Goal: Task Accomplishment & Management: Complete application form

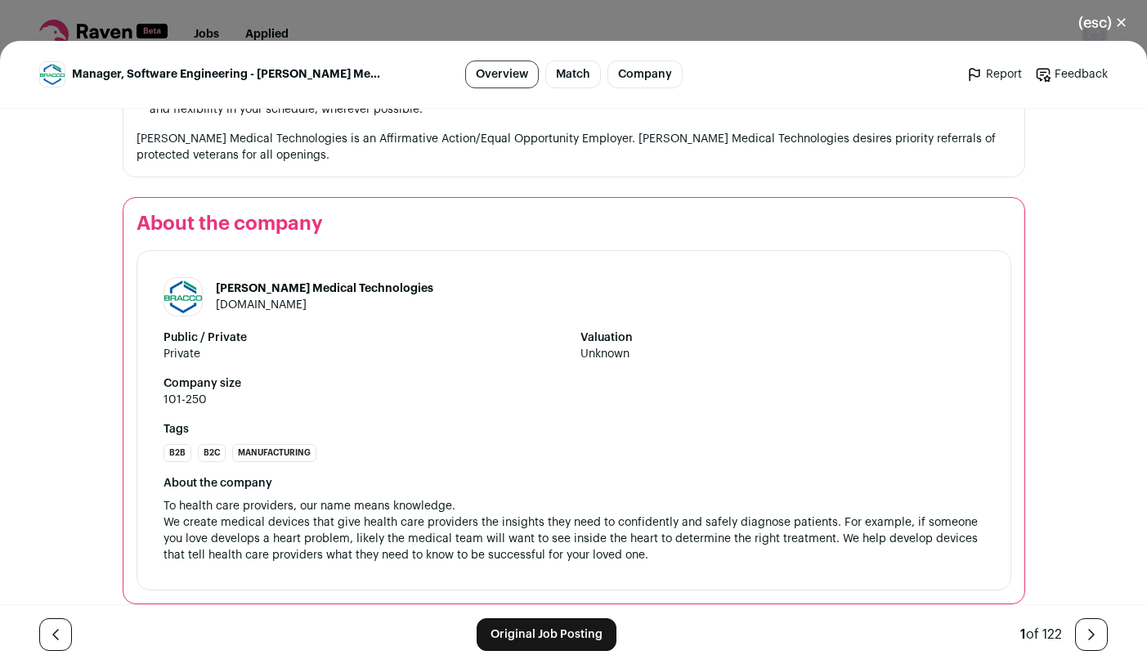
scroll to position [2260, 0]
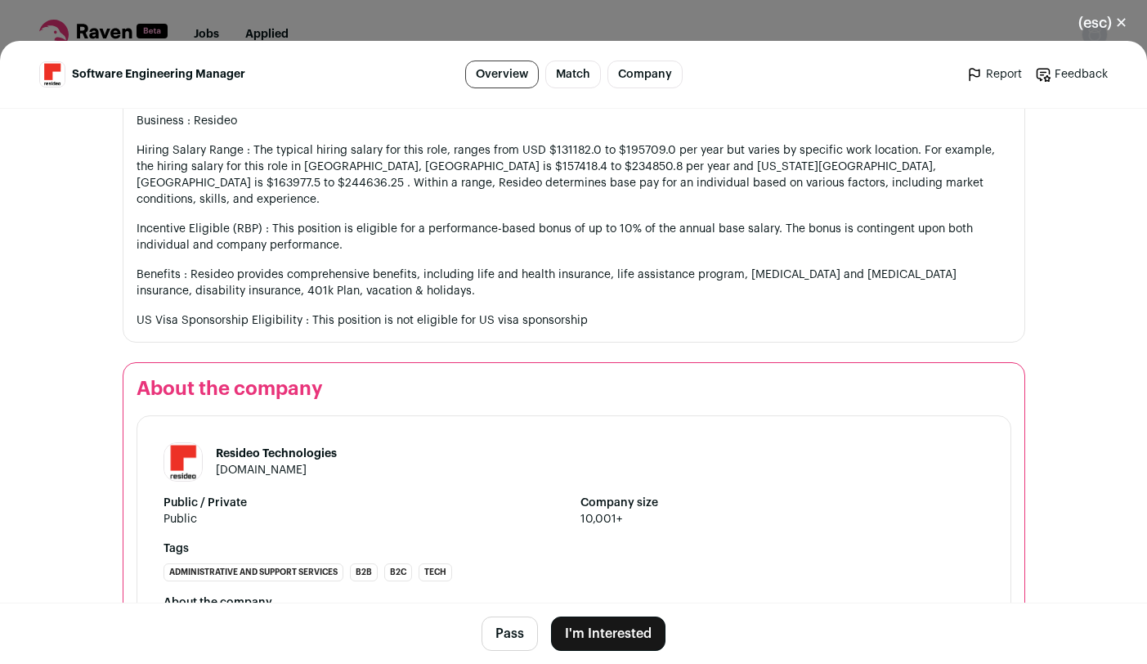
scroll to position [2355, 0]
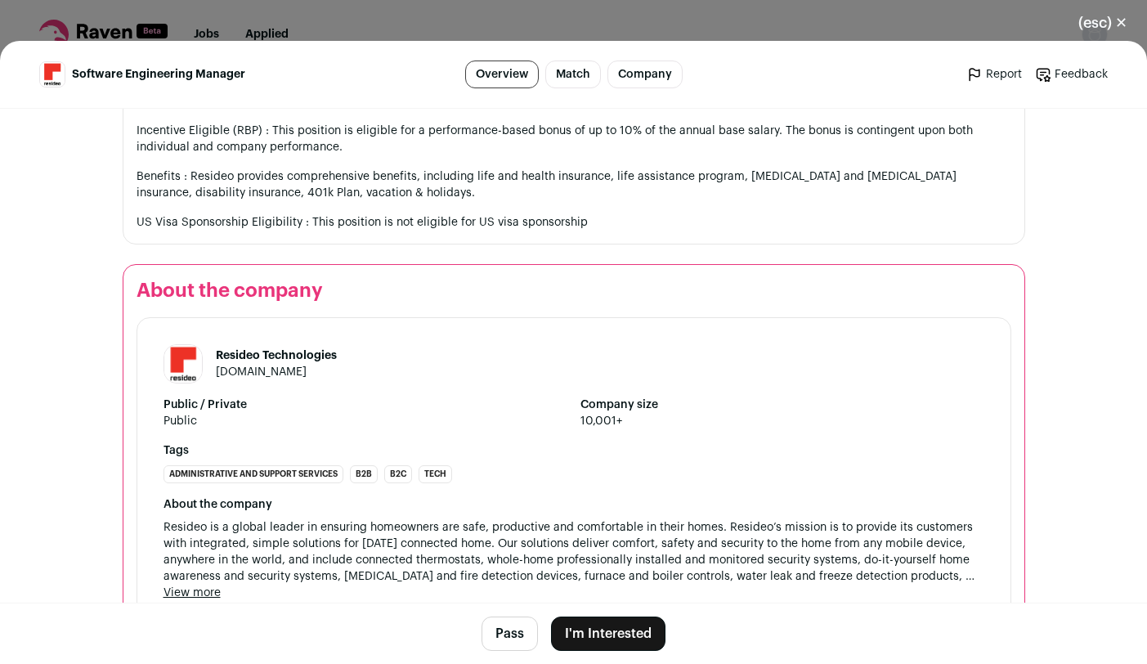
click at [610, 632] on button "I'm Interested" at bounding box center [608, 634] width 114 height 34
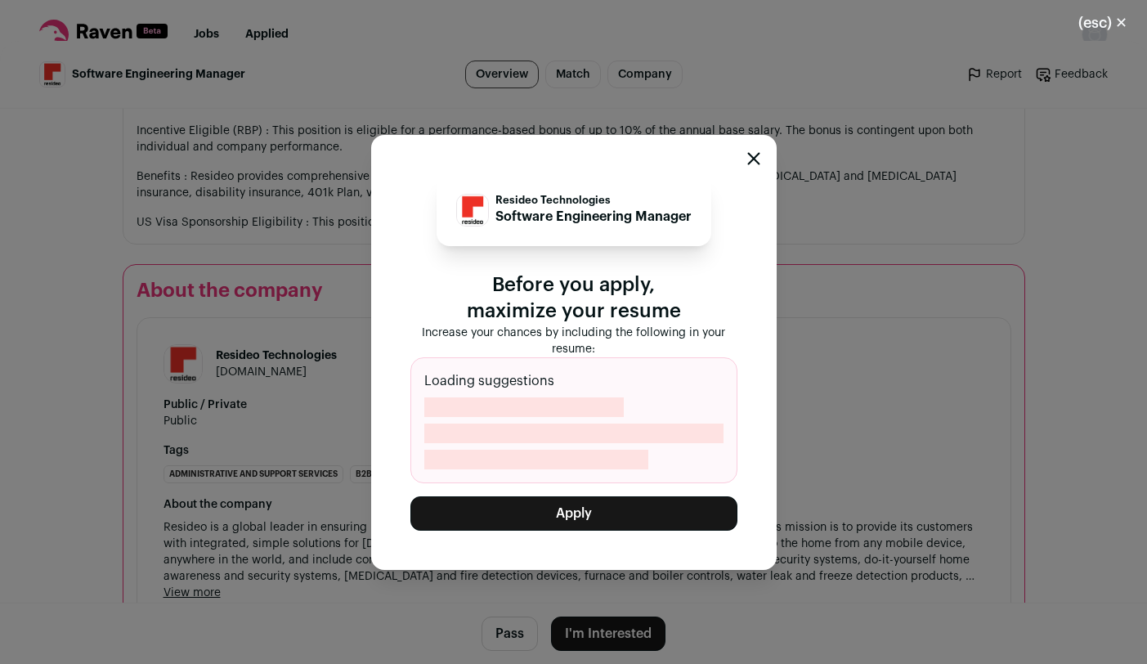
click at [595, 512] on button "Apply" at bounding box center [573, 513] width 327 height 34
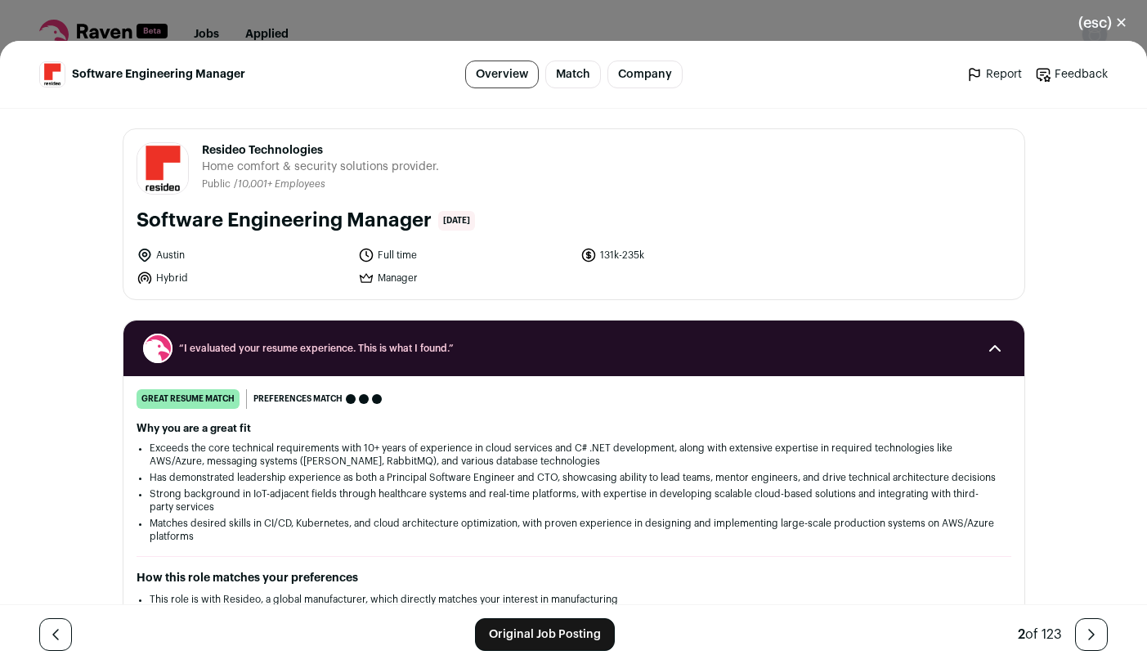
drag, startPoint x: 423, startPoint y: 222, endPoint x: 194, endPoint y: 154, distance: 239.0
click at [194, 154] on div "Resideo Technologies [DOMAIN_NAME] Public / Private Public Company size 10,001+…" at bounding box center [573, 214] width 901 height 170
click at [562, 635] on link "Original Job Posting" at bounding box center [545, 634] width 140 height 33
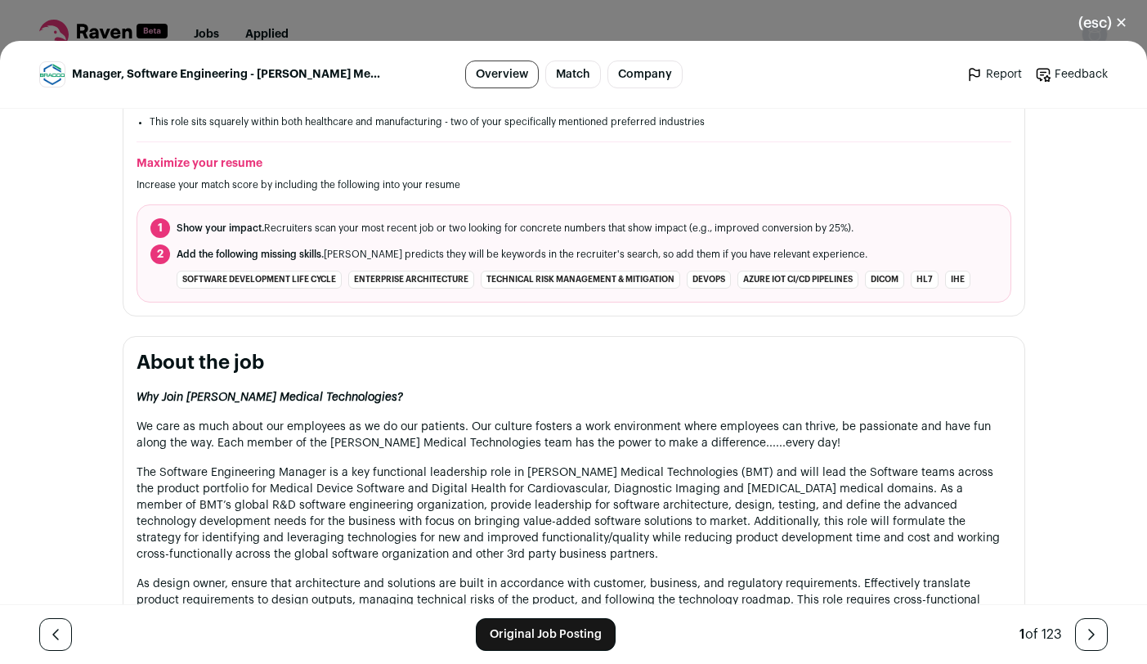
scroll to position [687, 0]
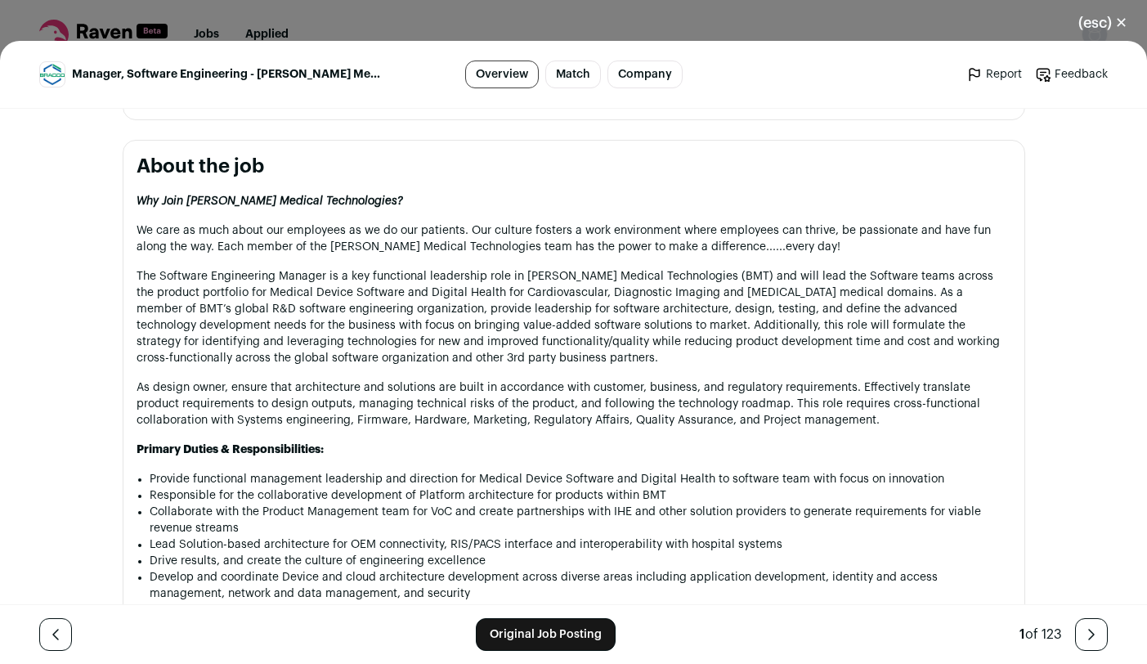
click at [545, 636] on link "Original Job Posting" at bounding box center [546, 634] width 140 height 33
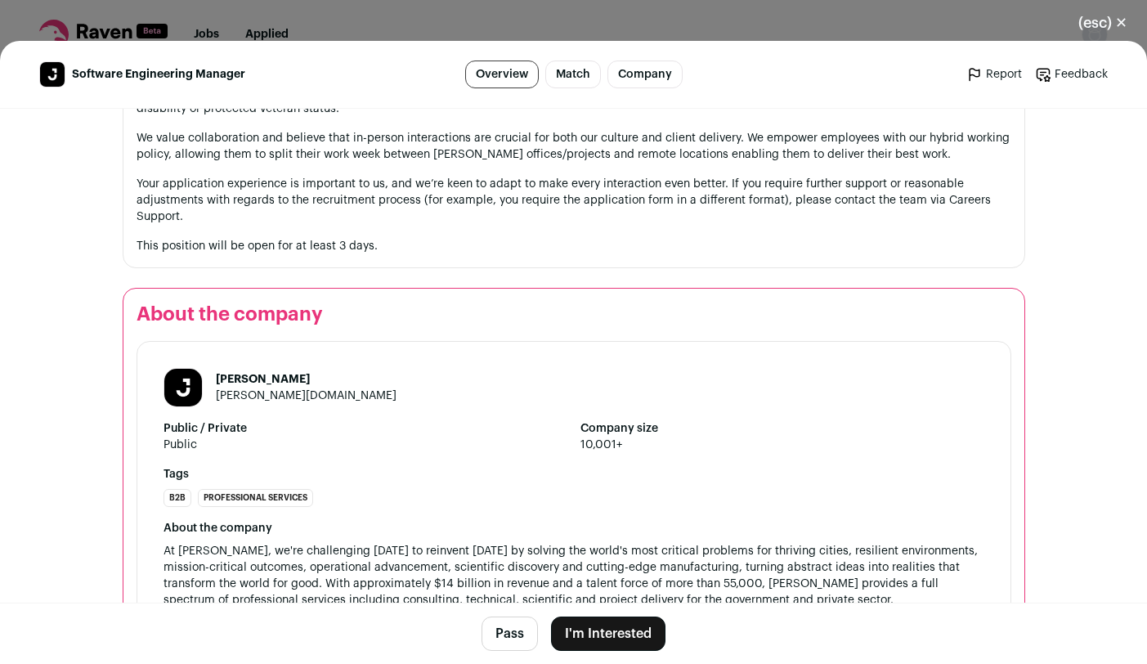
scroll to position [2415, 0]
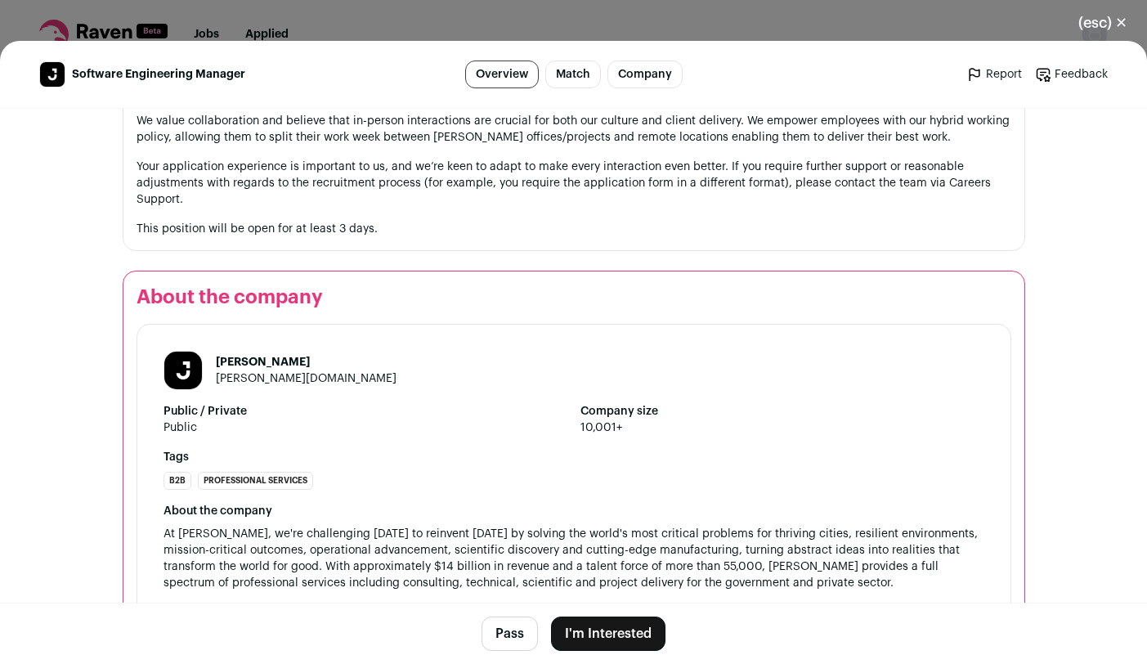
click at [611, 635] on button "I'm Interested" at bounding box center [608, 634] width 114 height 34
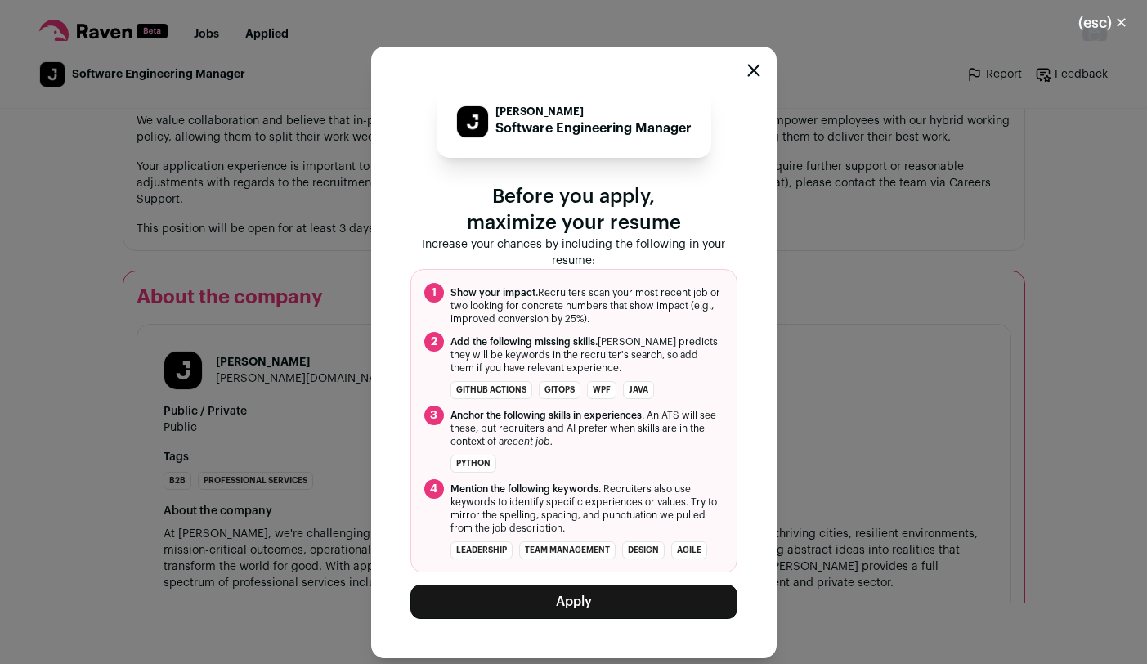
click at [599, 602] on button "Apply" at bounding box center [573, 602] width 327 height 34
